Goal: Communication & Community: Ask a question

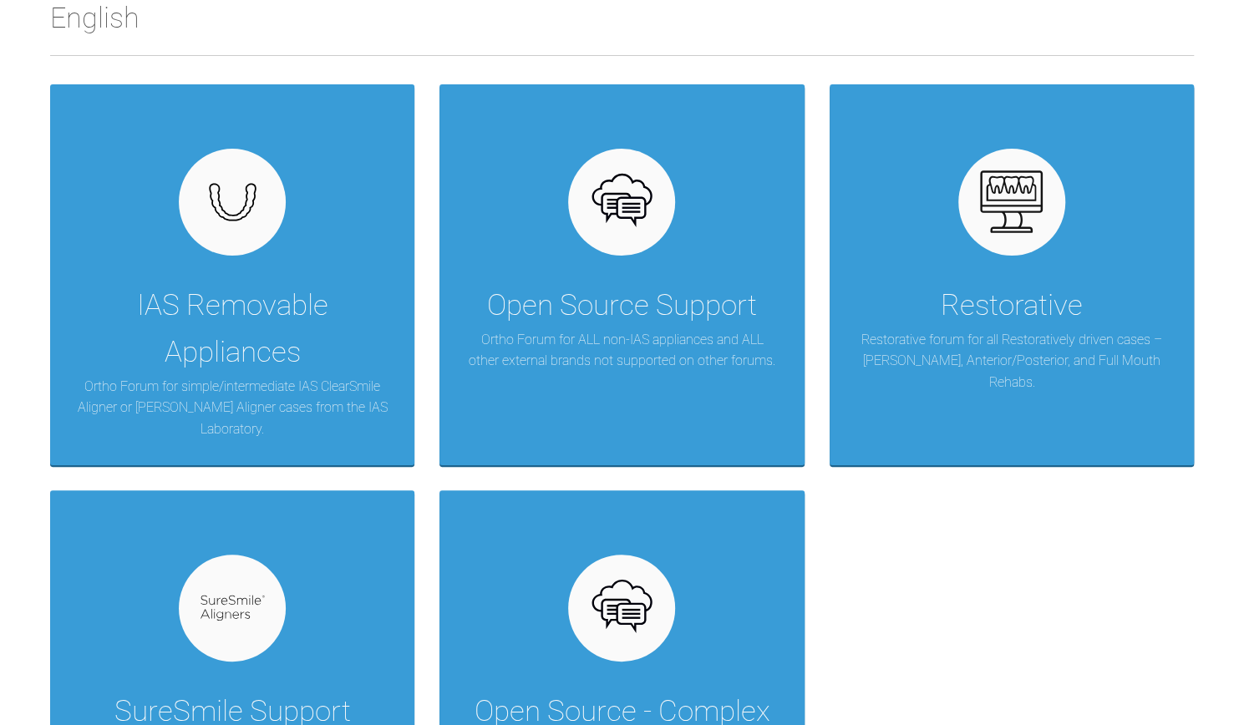
scroll to position [329, 0]
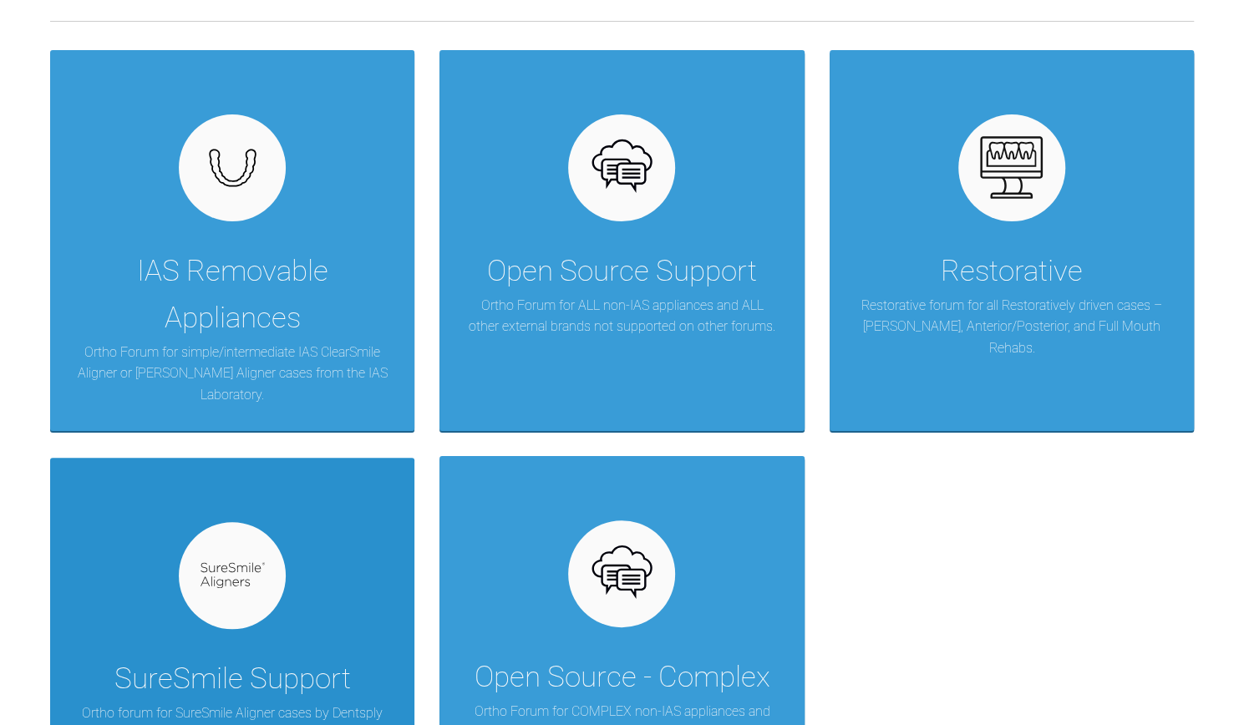
click at [351, 656] on div "SureSmile Support" at bounding box center [232, 679] width 236 height 47
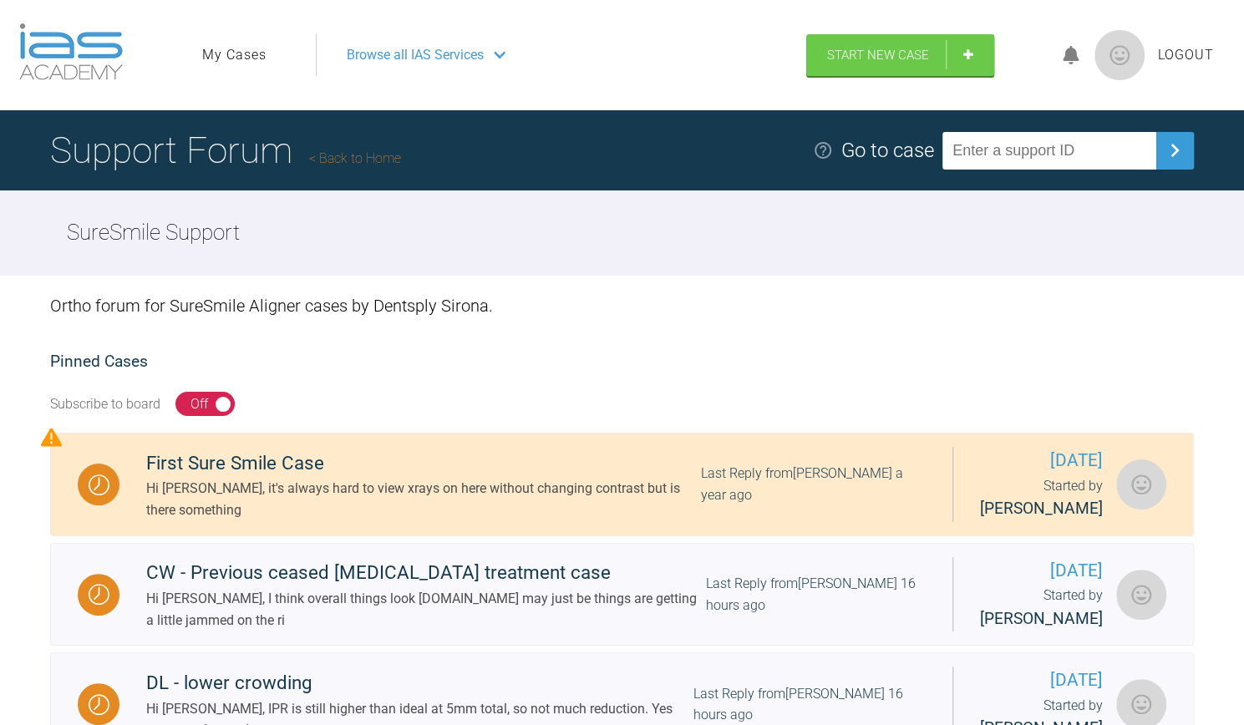
click at [236, 54] on link "My Cases" at bounding box center [234, 55] width 64 height 22
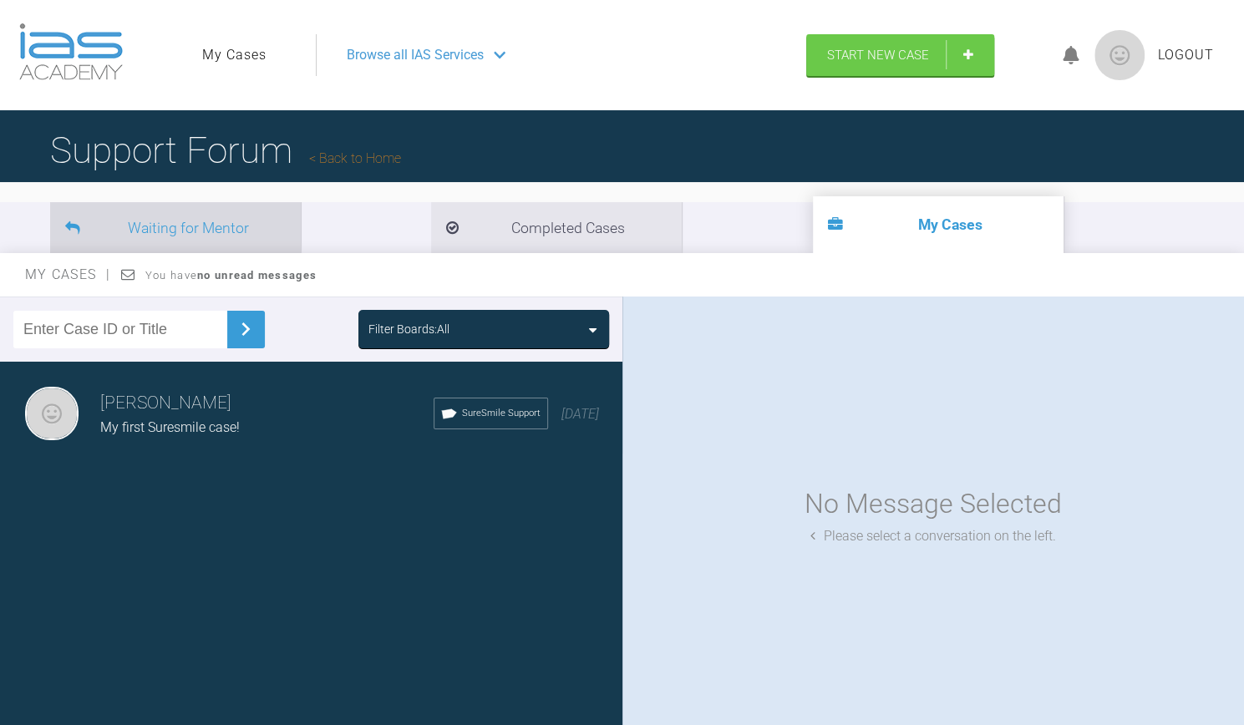
click at [238, 237] on li "Waiting for Mentor" at bounding box center [175, 227] width 251 height 51
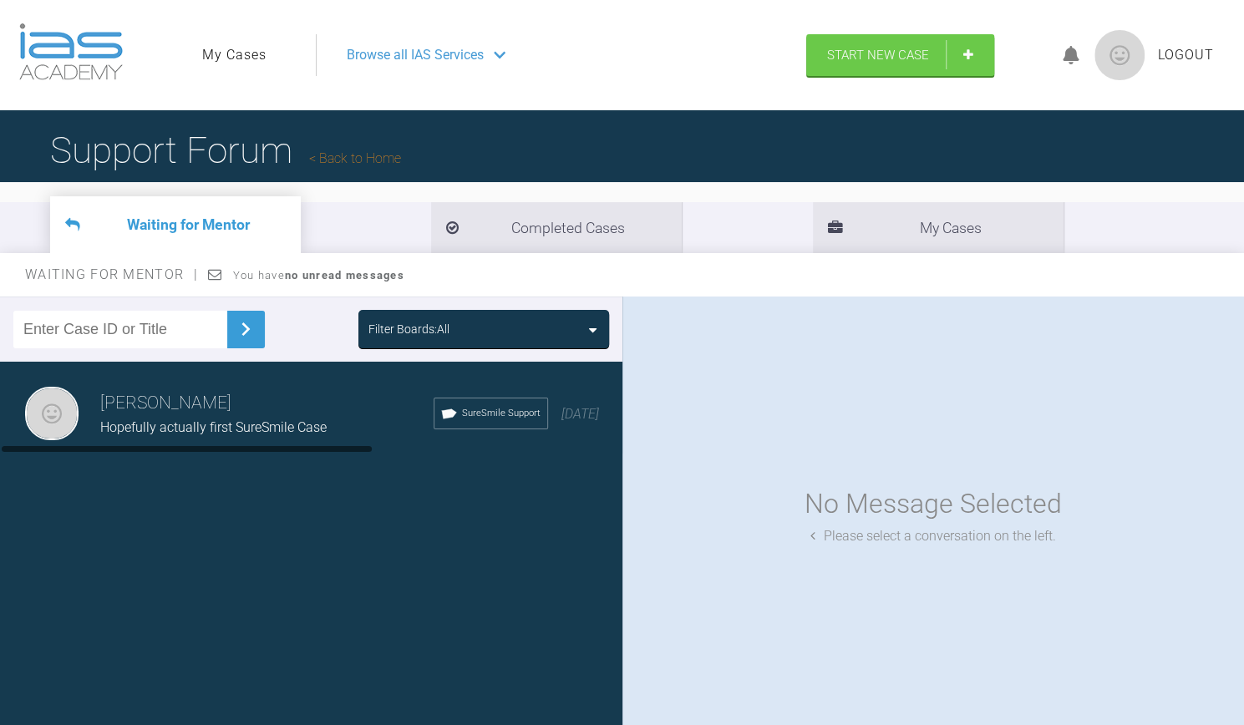
click at [213, 424] on div "Hopefully actually first SureSmile Case" at bounding box center [266, 428] width 333 height 22
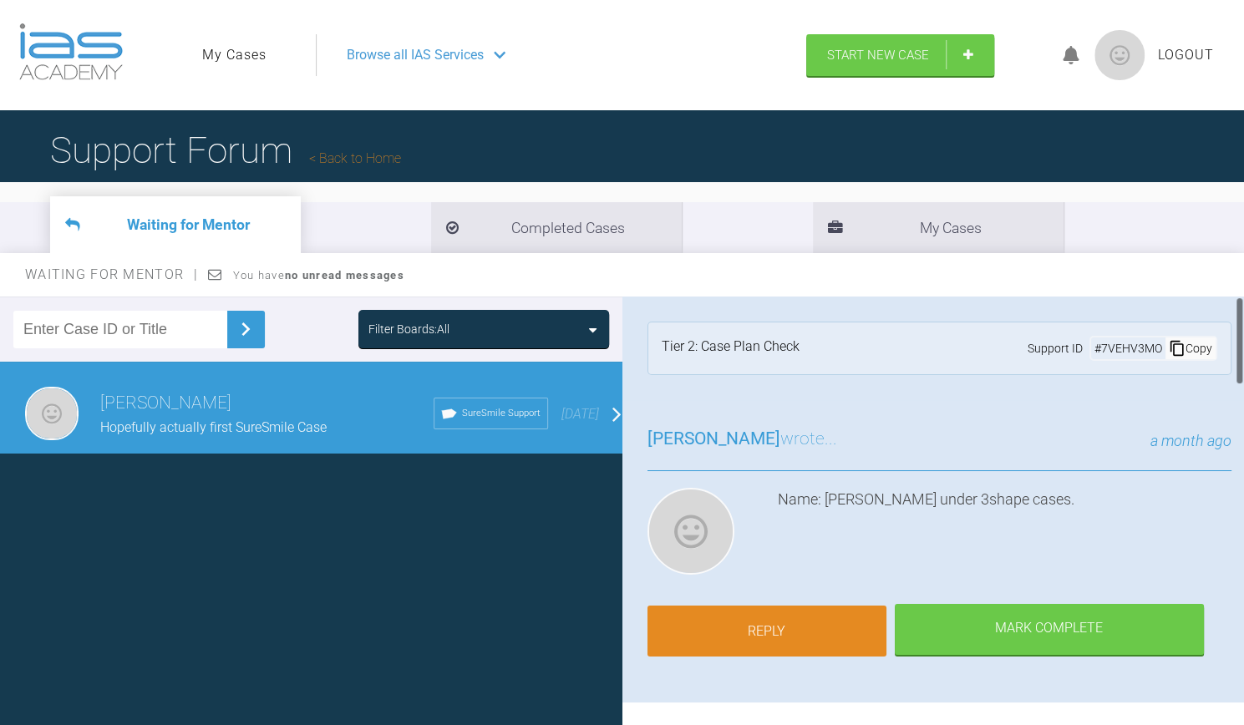
click at [647, 632] on link "Reply" at bounding box center [766, 632] width 239 height 52
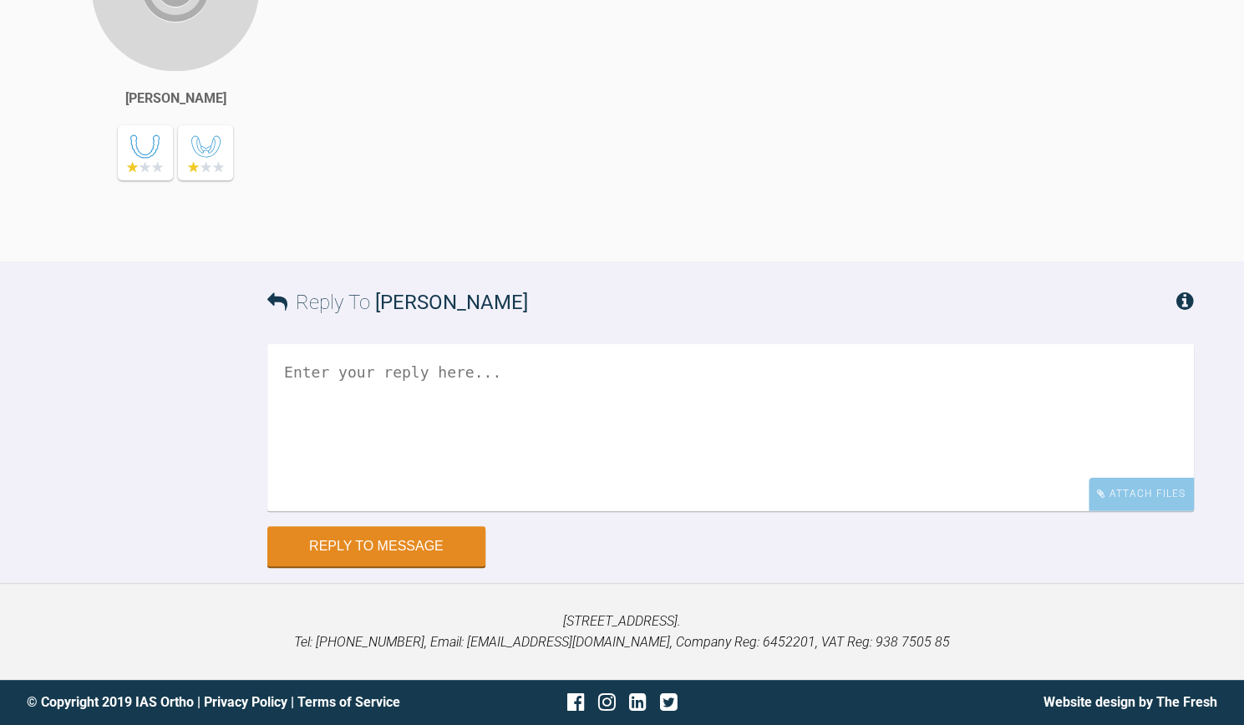
scroll to position [2691, 0]
click at [593, 428] on textarea at bounding box center [730, 427] width 926 height 167
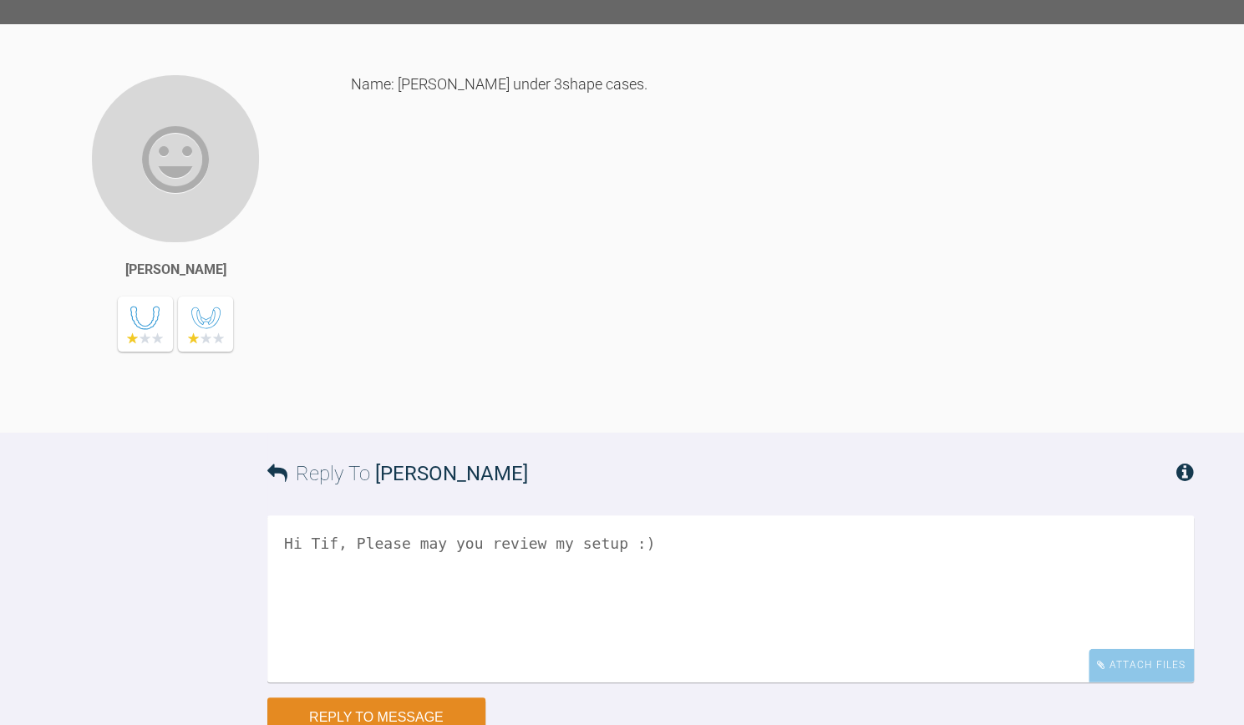
scroll to position [1906, 0]
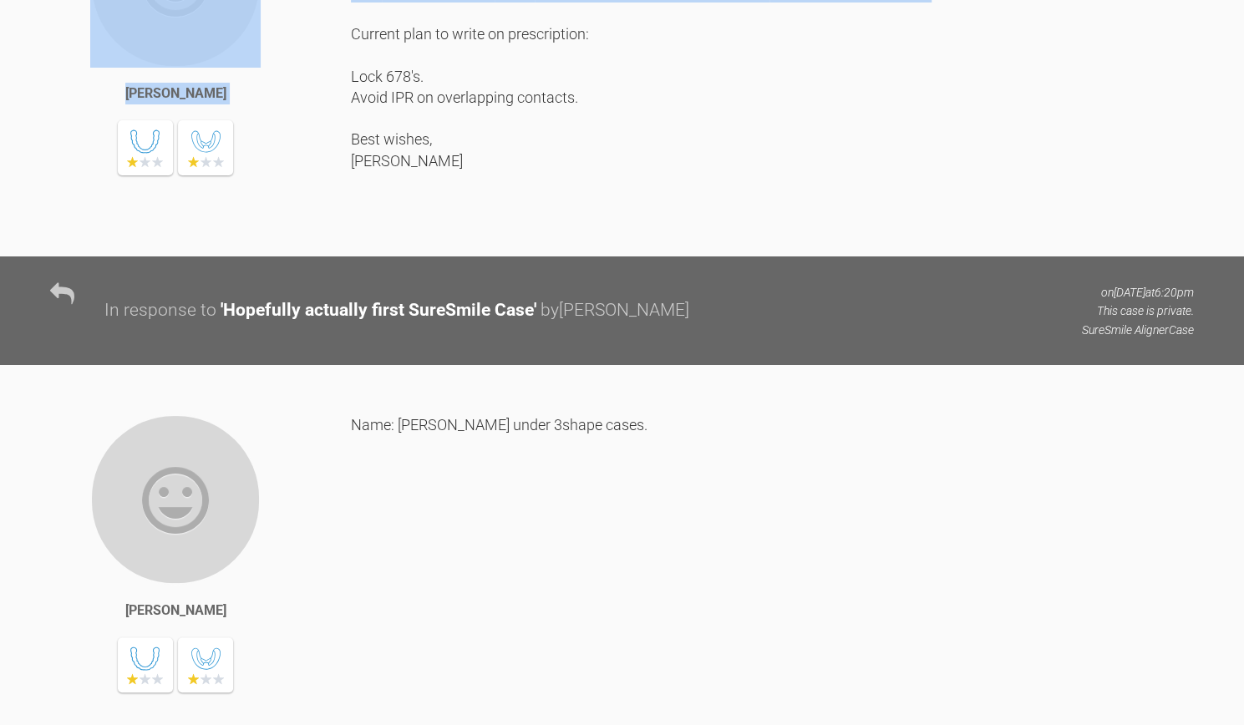
drag, startPoint x: 506, startPoint y: 305, endPoint x: 352, endPoint y: 276, distance: 157.1
click at [352, 231] on div "Hi Tif, Yes please look at my setup if possible :) URL: [DOMAIN_NAME] Email: [E…" at bounding box center [772, 64] width 843 height 334
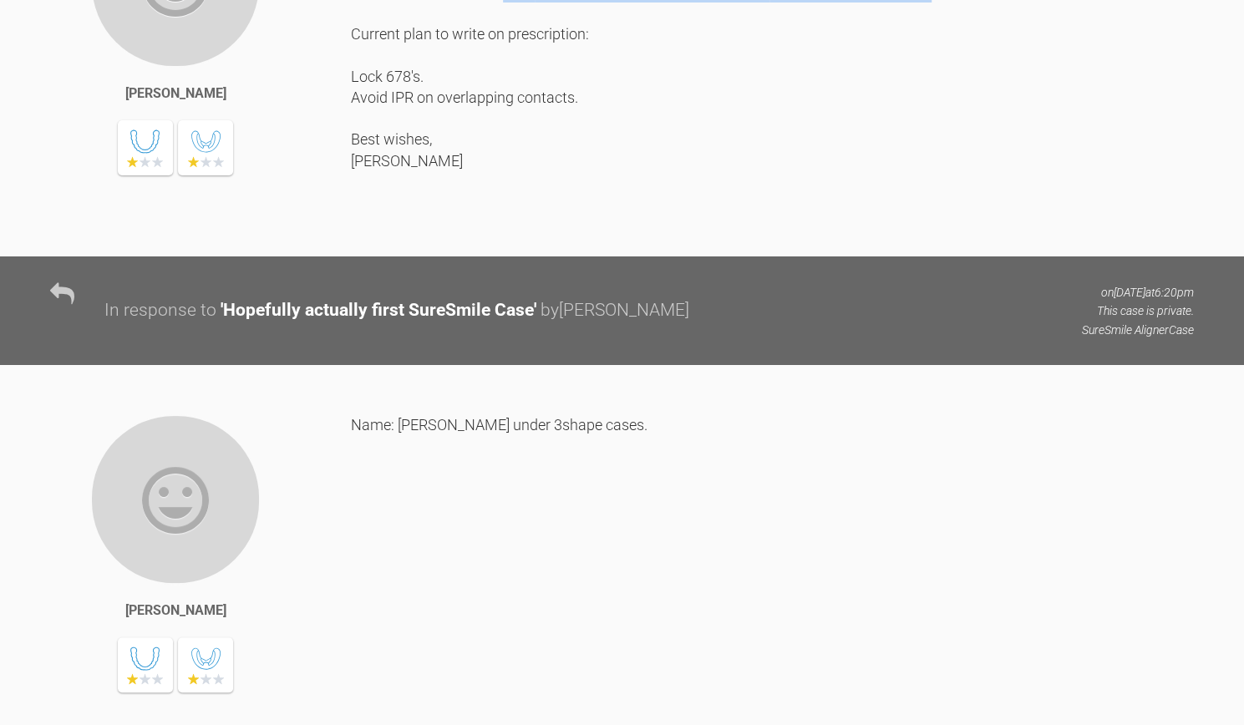
click at [525, 231] on div "Hi Tif, Yes please look at my setup if possible :) URL: [DOMAIN_NAME] Email: [E…" at bounding box center [772, 64] width 843 height 334
drag, startPoint x: 521, startPoint y: 305, endPoint x: 351, endPoint y: 269, distance: 174.1
click at [351, 231] on div "Hi Tif, Yes please look at my setup if possible :) URL: [DOMAIN_NAME] Email: [E…" at bounding box center [772, 64] width 843 height 334
copy div "URL: [DOMAIN_NAME] Email: [EMAIL_ADDRESS][DOMAIN_NAME] Password: [SECURITY_DATA]"
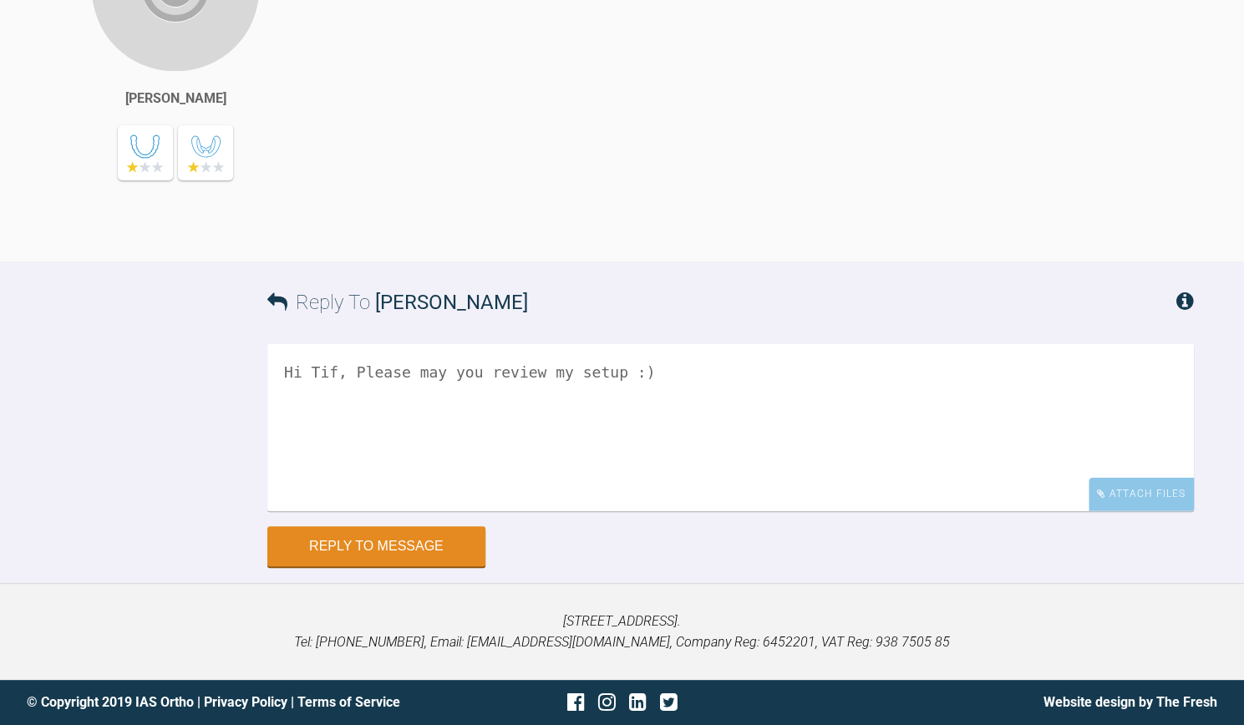
scroll to position [2691, 0]
click at [653, 400] on textarea "Hi Tif, Please may you review my setup :)" at bounding box center [730, 427] width 926 height 167
paste textarea "URL: [DOMAIN_NAME] Email: [EMAIL_ADDRESS][DOMAIN_NAME] Password: [SECURITY_DATA]"
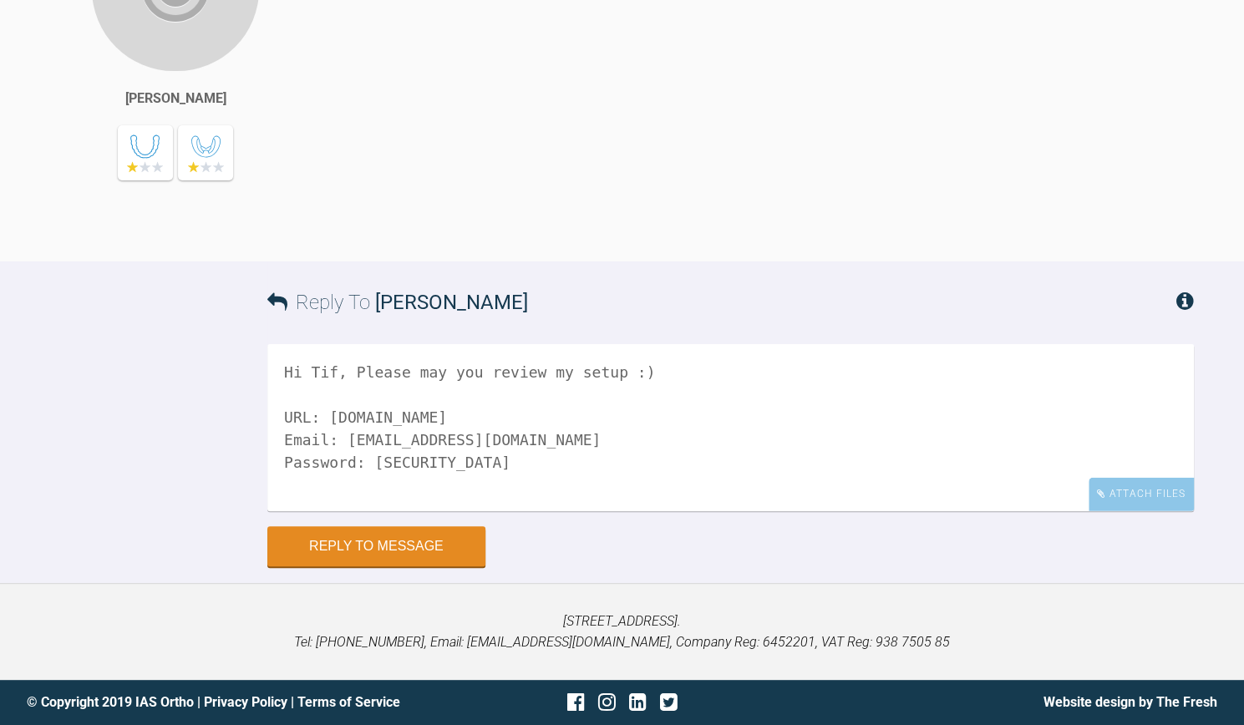
scroll to position [5, 0]
type textarea "Hi Tif, Please may you review my setup :) URL: [DOMAIN_NAME] Email: [EMAIL_ADDR…"
